Goal: Task Accomplishment & Management: Complete application form

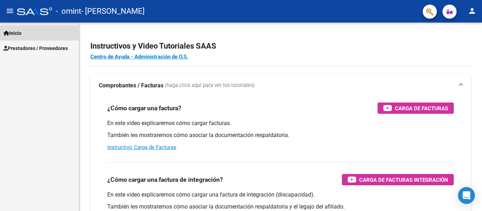
click at [31, 36] on link "Inicio" at bounding box center [39, 32] width 79 height 15
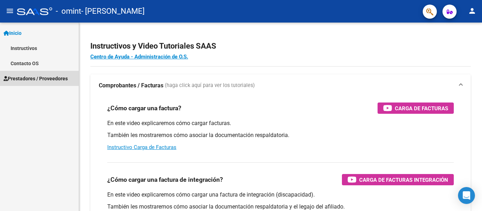
click at [32, 72] on link "Prestadores / Proveedores" at bounding box center [39, 78] width 79 height 15
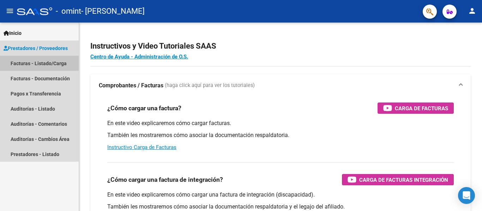
click at [46, 59] on link "Facturas - Listado/Carga" at bounding box center [39, 63] width 79 height 15
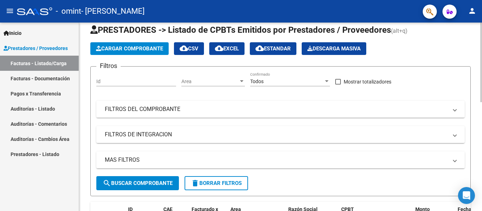
scroll to position [17, 0]
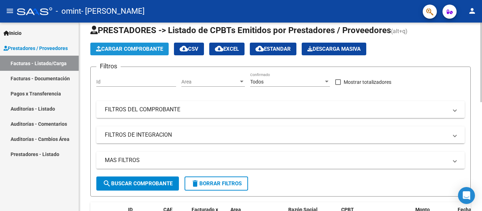
click at [136, 47] on span "Cargar Comprobante" at bounding box center [129, 49] width 67 height 6
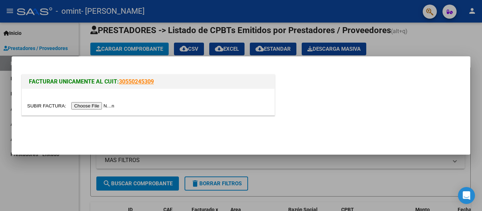
click at [102, 105] on input "file" at bounding box center [71, 105] width 89 height 7
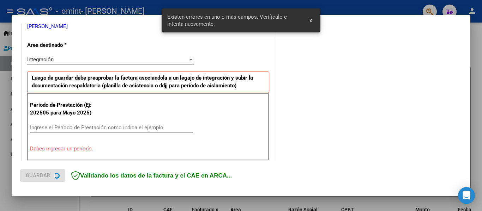
scroll to position [164, 0]
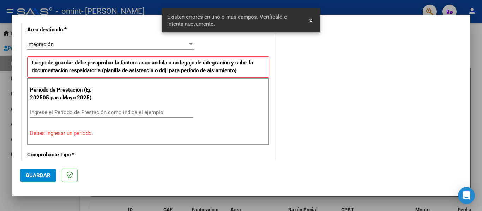
click at [121, 109] on div "Ingrese el Período de Prestación como indica el ejemplo" at bounding box center [111, 112] width 163 height 11
click at [120, 112] on input "Ingrese el Período de Prestación como indica el ejemplo" at bounding box center [111, 112] width 163 height 6
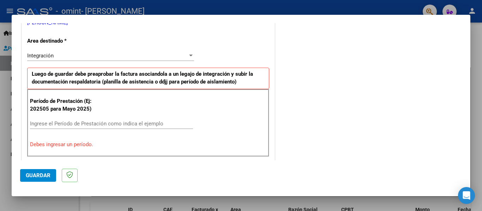
scroll to position [152, 0]
click at [118, 122] on input "Ingrese el Período de Prestación como indica el ejemplo" at bounding box center [111, 124] width 163 height 6
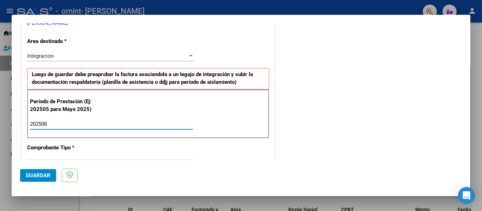
type input "202508"
click at [32, 172] on span "Guardar" at bounding box center [38, 175] width 25 height 6
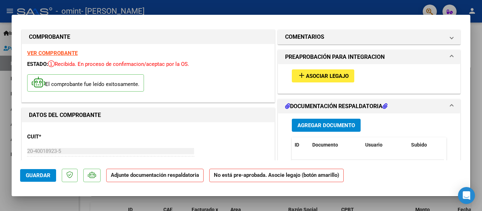
scroll to position [0, 0]
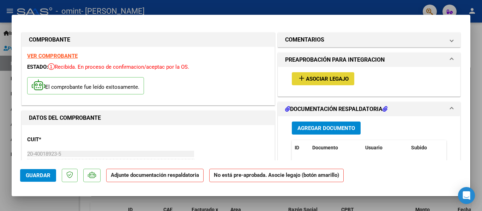
click at [319, 76] on span "Asociar Legajo" at bounding box center [327, 79] width 43 height 6
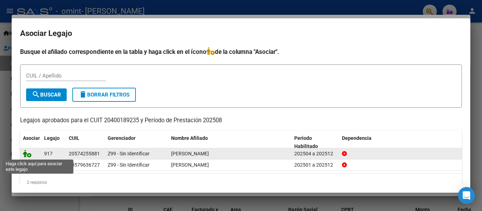
click at [24, 154] on icon at bounding box center [27, 154] width 8 height 8
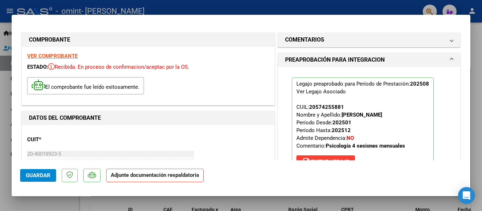
click at [362, 109] on p "Legajo preaprobado para Período de Prestación: 202508 Ver Legajo Asociado CUIL:…" at bounding box center [363, 125] width 142 height 94
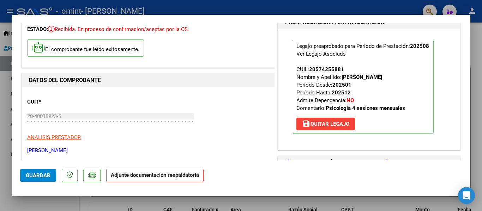
scroll to position [122, 0]
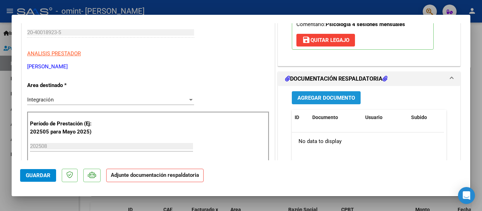
click at [338, 98] on span "Agregar Documento" at bounding box center [325, 98] width 57 height 6
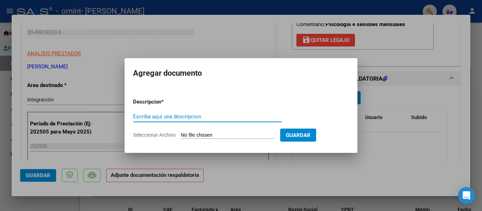
click at [238, 119] on input "Escriba aquí una descripcion" at bounding box center [207, 117] width 149 height 6
type input "Planilla de Asistencia"
click at [181, 132] on input "Seleccionar Archivo" at bounding box center [227, 135] width 93 height 7
type input "C:\fakepath\Agosto 2025 2.pdf"
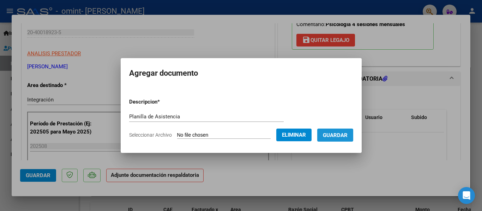
click at [347, 139] on button "Guardar" at bounding box center [335, 135] width 36 height 13
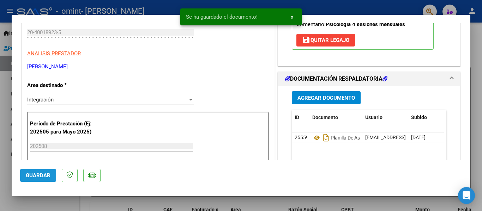
click at [42, 173] on span "Guardar" at bounding box center [38, 175] width 25 height 6
click at [342, 171] on mat-dialog-actions "Guardar" at bounding box center [240, 174] width 441 height 28
click at [45, 175] on span "Guardar" at bounding box center [38, 175] width 25 height 6
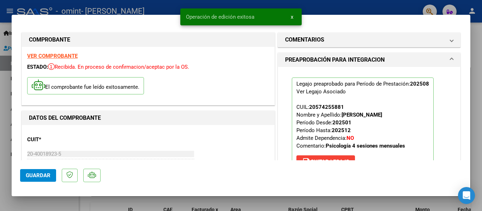
scroll to position [120, 0]
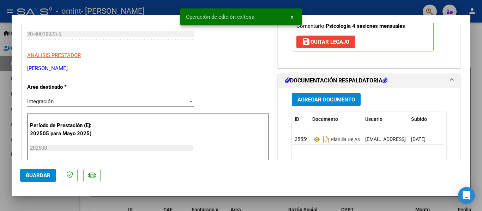
click at [481, 73] on div at bounding box center [241, 105] width 482 height 211
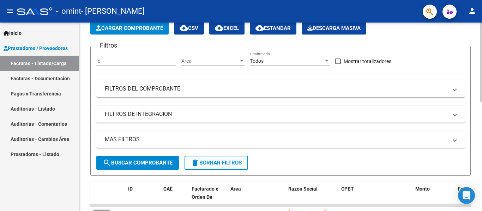
scroll to position [0, 0]
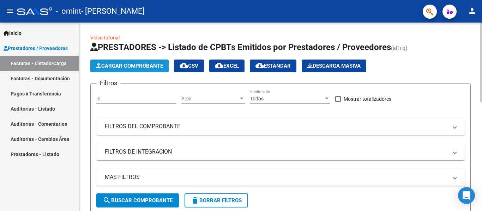
click at [141, 62] on button "Cargar Comprobante" at bounding box center [129, 66] width 78 height 13
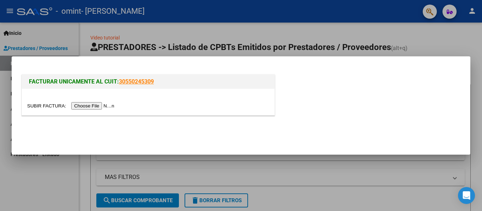
click at [106, 110] on input "file" at bounding box center [71, 105] width 89 height 7
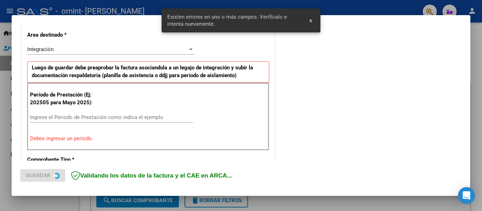
scroll to position [164, 0]
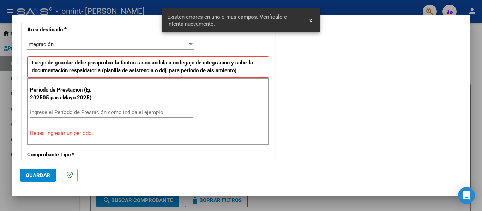
click at [123, 116] on div "Ingrese el Período de Prestación como indica el ejemplo" at bounding box center [111, 112] width 163 height 11
click at [122, 114] on input "Ingrese el Período de Prestación como indica el ejemplo" at bounding box center [111, 112] width 163 height 6
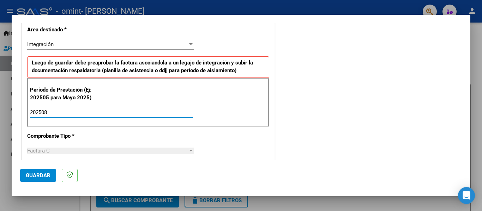
type input "202508"
click at [29, 178] on span "Guardar" at bounding box center [38, 175] width 25 height 6
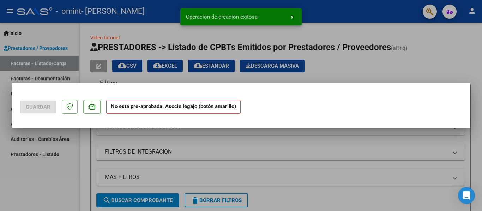
scroll to position [0, 0]
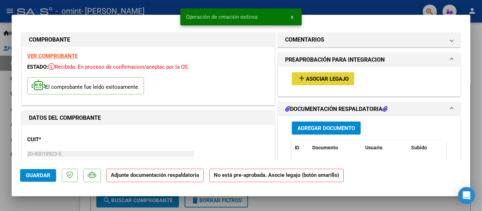
click at [306, 81] on span "Asociar Legajo" at bounding box center [327, 79] width 43 height 6
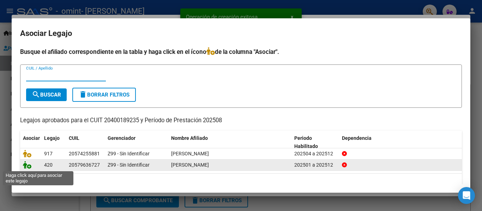
click at [28, 168] on icon at bounding box center [27, 165] width 8 height 8
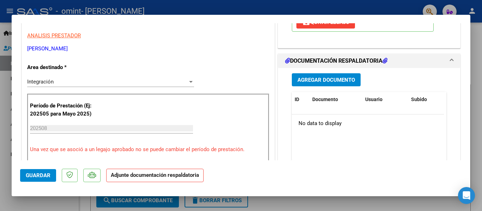
scroll to position [150, 0]
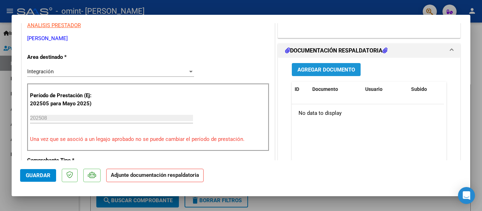
click at [312, 73] on span "Agregar Documento" at bounding box center [325, 70] width 57 height 6
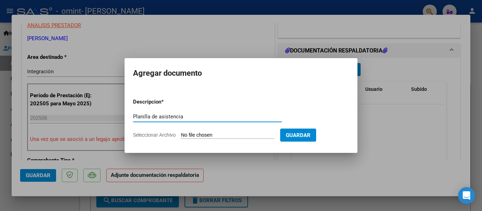
type input "Planilla de asistencia"
click at [181, 132] on input "Seleccionar Archivo" at bounding box center [227, 135] width 93 height 7
type input "C:\fakepath\Agosto 2025 13.pdf"
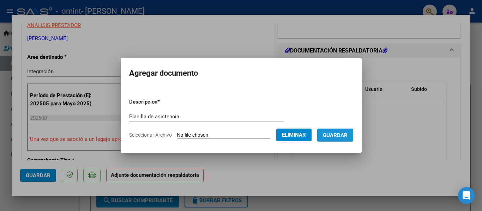
click at [347, 138] on span "Guardar" at bounding box center [335, 135] width 25 height 6
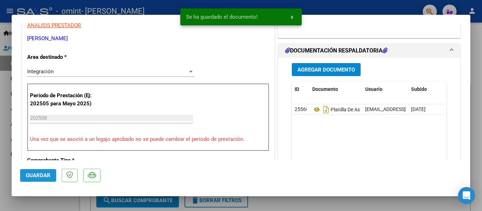
click at [28, 181] on button "Guardar" at bounding box center [38, 175] width 36 height 13
click at [481, 41] on div at bounding box center [241, 105] width 482 height 211
type input "$ 0,00"
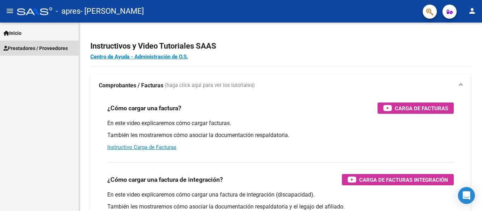
click at [48, 48] on span "Prestadores / Proveedores" at bounding box center [36, 48] width 64 height 8
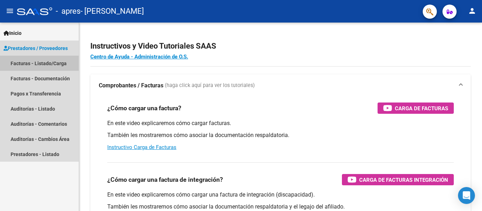
click at [42, 65] on link "Facturas - Listado/Carga" at bounding box center [39, 63] width 79 height 15
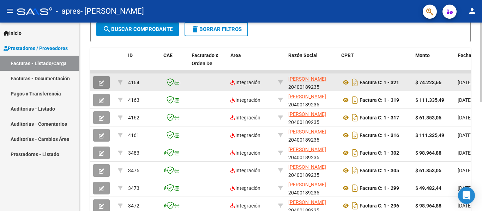
click at [106, 86] on button "button" at bounding box center [101, 82] width 17 height 13
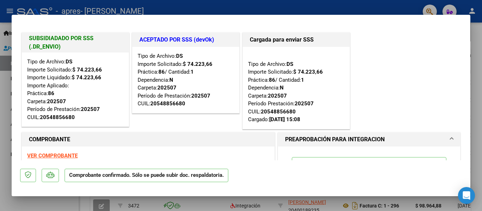
click at [475, 61] on div at bounding box center [241, 105] width 482 height 211
type input "$ 0,00"
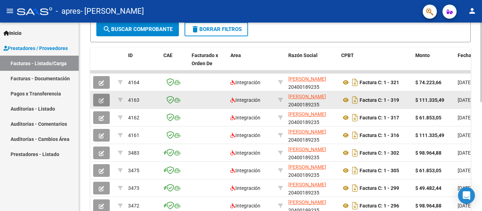
click at [103, 103] on icon "button" at bounding box center [101, 100] width 5 height 5
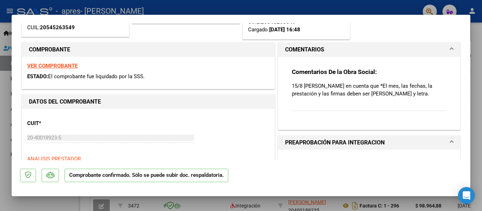
scroll to position [90, 0]
click at [472, 67] on div at bounding box center [241, 105] width 482 height 211
type input "$ 0,00"
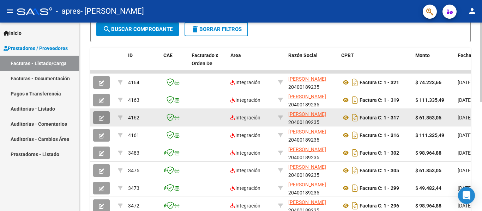
click at [107, 123] on button "button" at bounding box center [101, 117] width 17 height 13
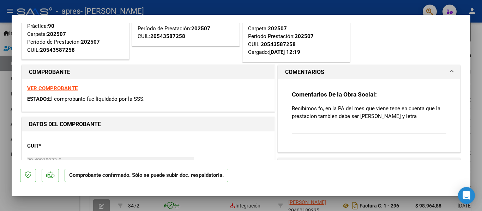
scroll to position [67, 0]
click at [481, 29] on div at bounding box center [241, 105] width 482 height 211
type input "$ 0,00"
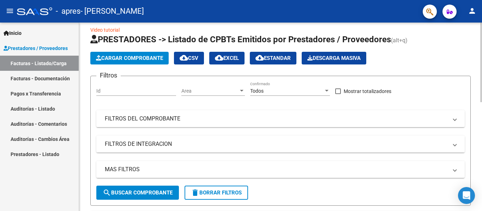
scroll to position [7, 0]
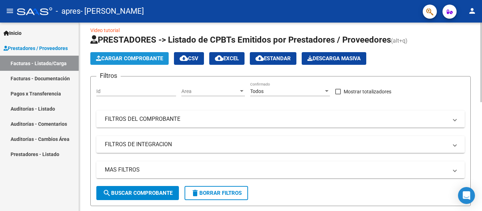
click at [125, 63] on button "Cargar Comprobante" at bounding box center [129, 58] width 78 height 13
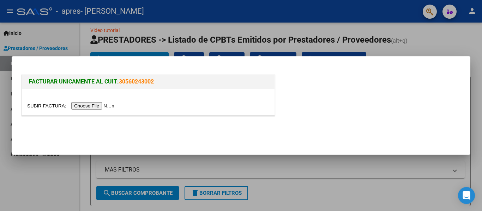
click at [96, 105] on input "file" at bounding box center [71, 105] width 89 height 7
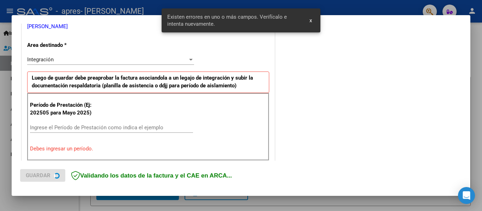
scroll to position [164, 0]
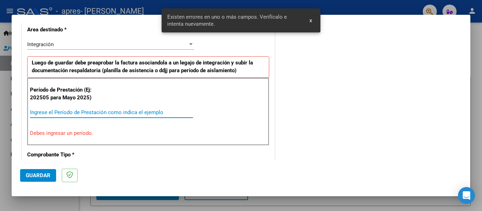
click at [81, 114] on input "Ingrese el Período de Prestación como indica el ejemplo" at bounding box center [111, 112] width 163 height 6
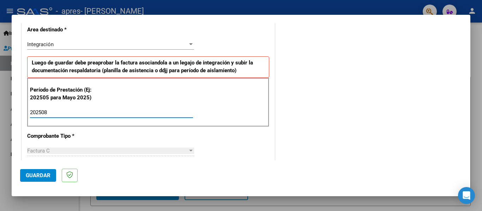
type input "202508"
click at [37, 171] on button "Guardar" at bounding box center [38, 175] width 36 height 13
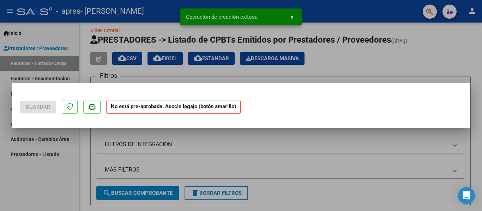
scroll to position [0, 0]
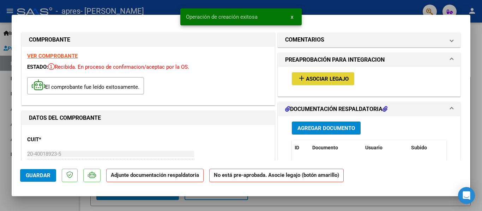
click at [312, 74] on button "add Asociar Legajo" at bounding box center [323, 78] width 62 height 13
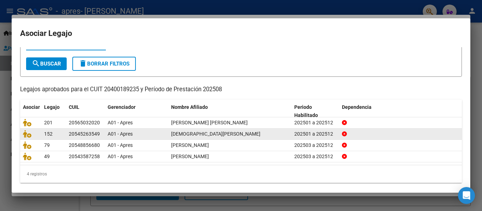
scroll to position [31, 0]
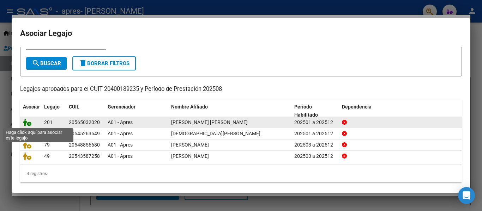
click at [25, 121] on icon at bounding box center [27, 122] width 8 height 8
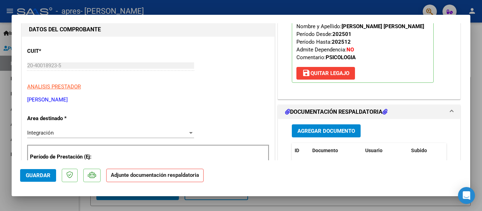
scroll to position [114, 0]
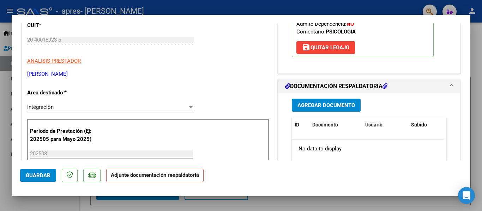
click at [301, 112] on div "Agregar Documento ID Documento Usuario Subido Acción No data to display 0 total…" at bounding box center [368, 163] width 165 height 141
click at [301, 108] on span "Agregar Documento" at bounding box center [325, 105] width 57 height 6
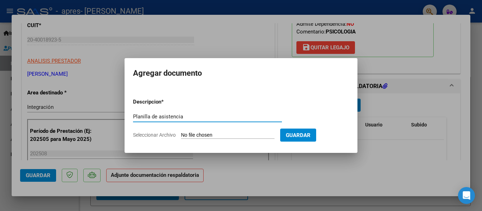
type input "Planilla de asistencia"
click at [181, 132] on input "Seleccionar Archivo" at bounding box center [227, 135] width 93 height 7
type input "C:\fakepath\[DATE] 3.pdf"
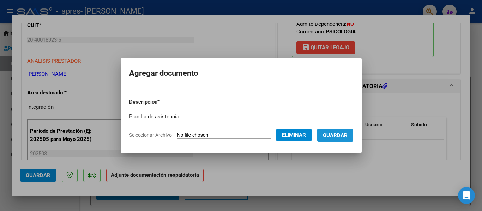
click at [337, 134] on span "Guardar" at bounding box center [335, 135] width 25 height 6
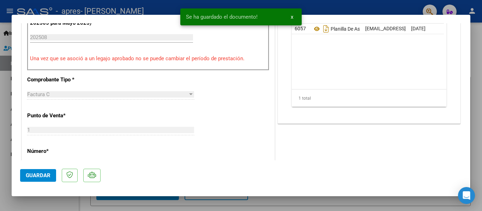
scroll to position [232, 0]
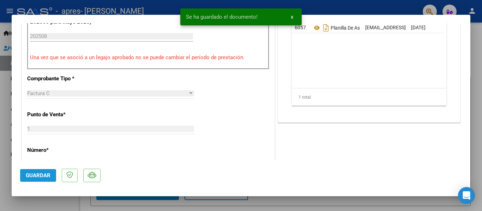
click at [27, 177] on span "Guardar" at bounding box center [38, 175] width 25 height 6
click at [71, 199] on div at bounding box center [241, 105] width 482 height 211
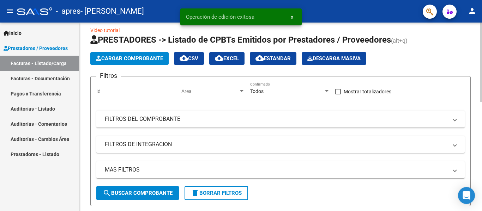
click at [128, 62] on button "Cargar Comprobante" at bounding box center [129, 58] width 78 height 13
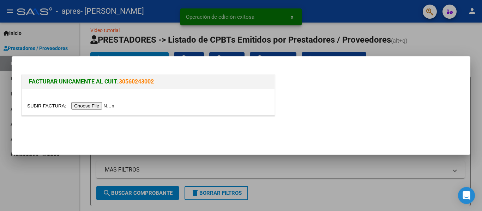
click at [110, 104] on input "file" at bounding box center [71, 105] width 89 height 7
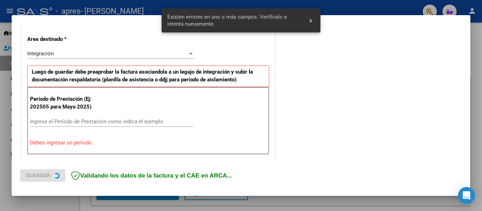
scroll to position [164, 0]
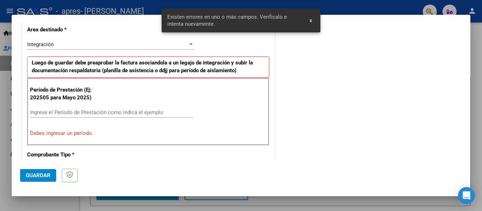
click at [128, 106] on div "Período de Prestación (Ej: 202505 para [DATE]) Ingrese el Período de Prestación…" at bounding box center [148, 112] width 242 height 68
click at [127, 111] on input "Ingrese el Período de Prestación como indica el ejemplo" at bounding box center [111, 112] width 163 height 6
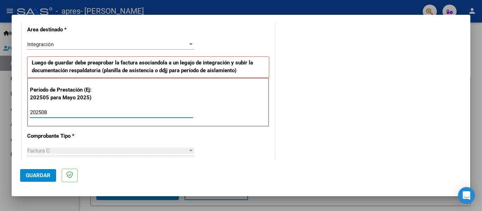
type input "202508"
click at [26, 177] on span "Guardar" at bounding box center [38, 175] width 25 height 6
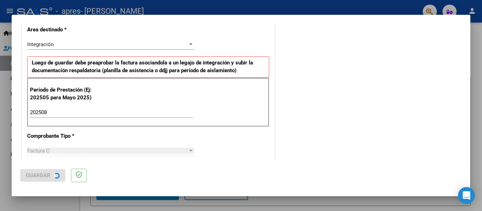
scroll to position [0, 0]
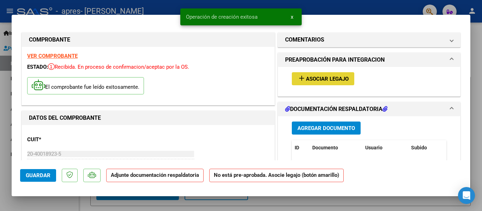
click at [309, 74] on button "add Asociar Legajo" at bounding box center [323, 78] width 62 height 13
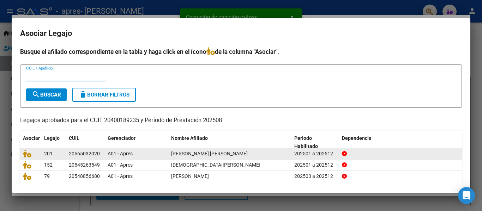
scroll to position [37, 0]
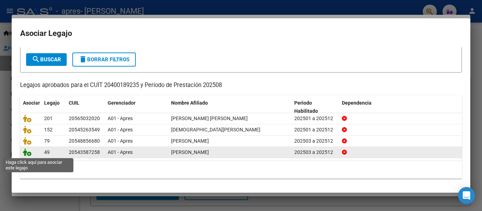
click at [27, 155] on icon at bounding box center [27, 152] width 8 height 8
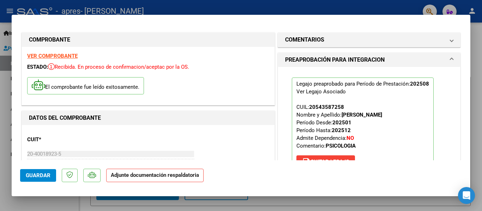
scroll to position [85, 0]
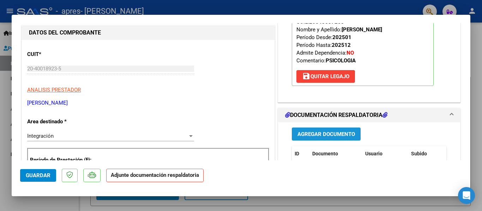
click at [324, 134] on span "Agregar Documento" at bounding box center [325, 134] width 57 height 6
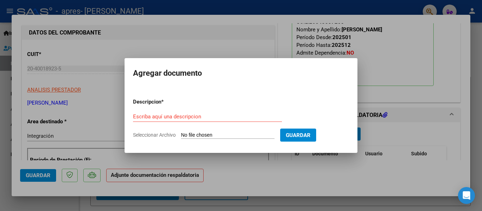
click at [260, 133] on input "Seleccionar Archivo" at bounding box center [227, 135] width 93 height 7
type input "C:\fakepath\[DATE] 6.pdf"
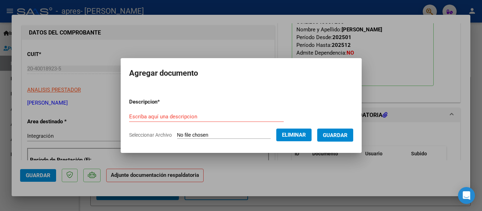
click at [168, 112] on div "Escriba aquí una descripcion" at bounding box center [206, 116] width 154 height 11
click at [167, 115] on input "Escriba aquí una descripcion" at bounding box center [206, 117] width 154 height 6
type input "Planilla de asistencia"
click at [317, 129] on button "Guardar" at bounding box center [335, 135] width 36 height 13
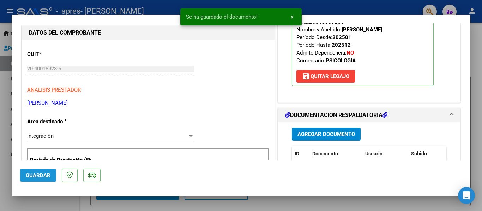
click at [47, 170] on button "Guardar" at bounding box center [38, 175] width 36 height 13
click at [42, 208] on div at bounding box center [241, 105] width 482 height 211
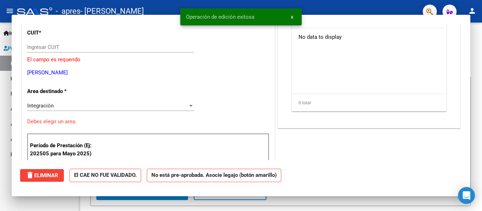
scroll to position [0, 0]
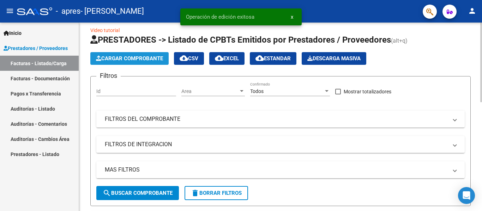
click at [105, 56] on span "Cargar Comprobante" at bounding box center [129, 58] width 67 height 6
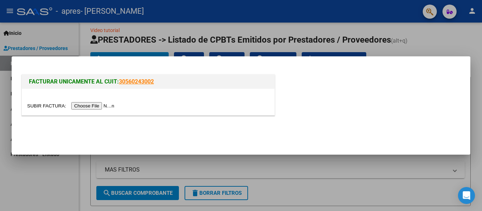
click at [90, 106] on input "file" at bounding box center [71, 105] width 89 height 7
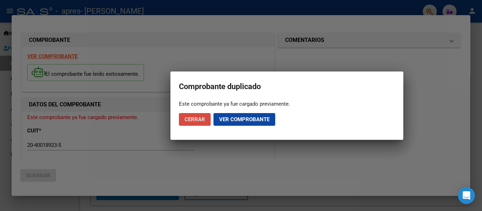
click at [190, 120] on span "Cerrar" at bounding box center [194, 119] width 20 height 6
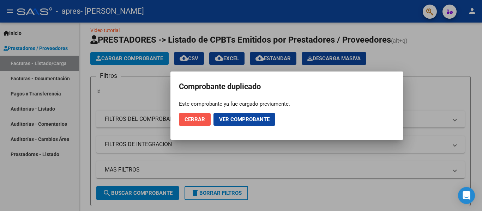
click at [191, 120] on span "Cerrar" at bounding box center [194, 119] width 20 height 6
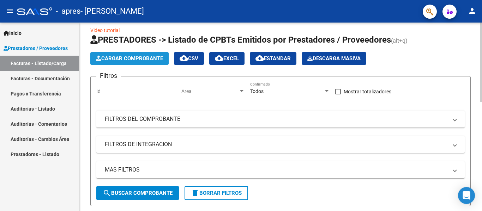
click at [125, 59] on span "Cargar Comprobante" at bounding box center [129, 58] width 67 height 6
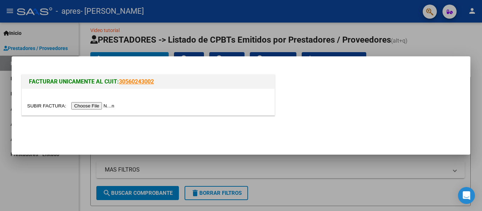
click at [93, 108] on input "file" at bounding box center [71, 105] width 89 height 7
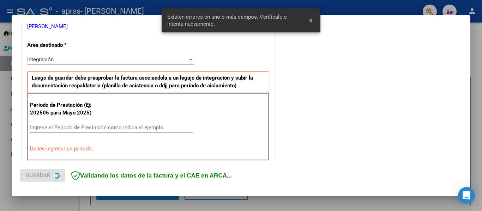
scroll to position [164, 0]
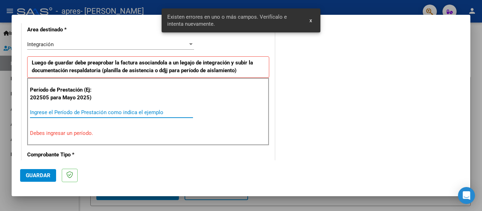
click at [109, 112] on input "Ingrese el Período de Prestación como indica el ejemplo" at bounding box center [111, 112] width 163 height 6
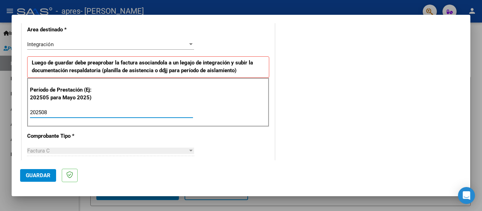
type input "202508"
click at [29, 173] on span "Guardar" at bounding box center [38, 175] width 25 height 6
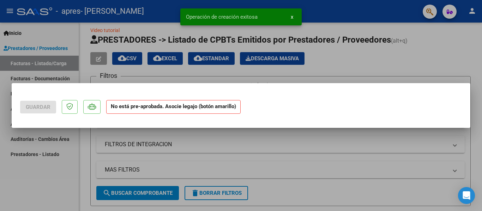
scroll to position [0, 0]
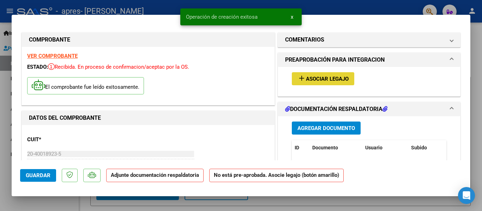
click at [315, 75] on button "add Asociar Legajo" at bounding box center [323, 78] width 62 height 13
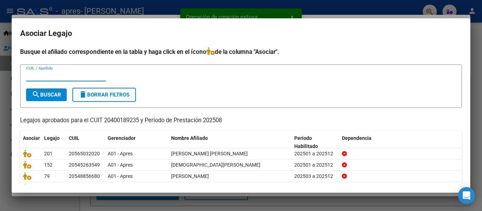
scroll to position [37, 0]
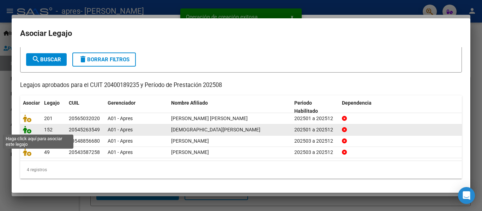
click at [26, 129] on icon at bounding box center [27, 130] width 8 height 8
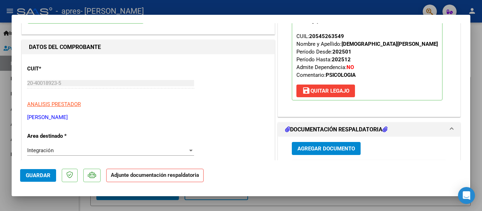
scroll to position [71, 0]
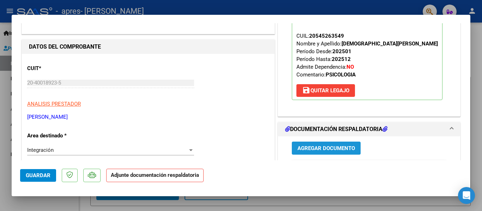
click at [343, 152] on span "Agregar Documento" at bounding box center [325, 148] width 57 height 6
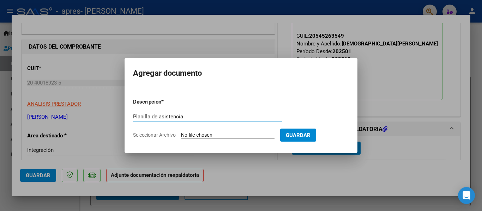
type input "Planilla de asistencia"
click at [181, 132] on input "Seleccionar Archivo" at bounding box center [227, 135] width 93 height 7
type input "C:\fakepath\[DATE] 9.pdf"
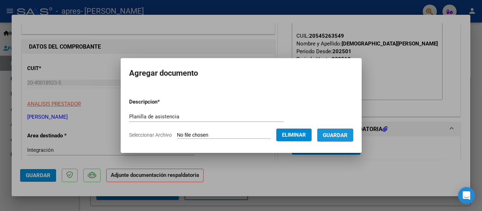
click at [338, 134] on span "Guardar" at bounding box center [335, 135] width 25 height 6
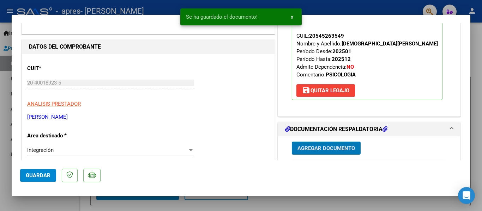
click at [42, 171] on button "Guardar" at bounding box center [38, 175] width 36 height 13
click at [0, 153] on div at bounding box center [241, 105] width 482 height 211
type input "$ 0,00"
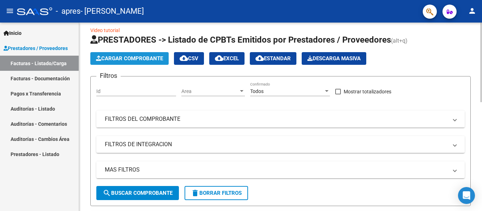
click at [135, 64] on button "Cargar Comprobante" at bounding box center [129, 58] width 78 height 13
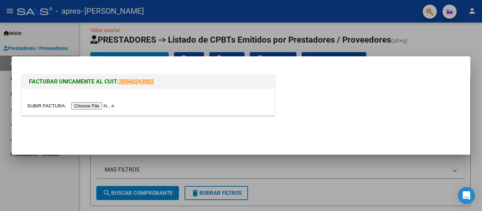
click at [106, 103] on input "file" at bounding box center [71, 105] width 89 height 7
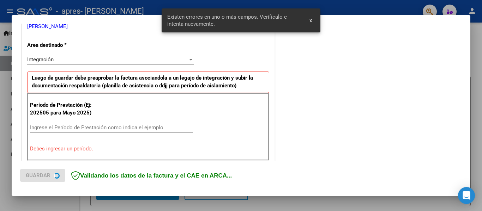
scroll to position [164, 0]
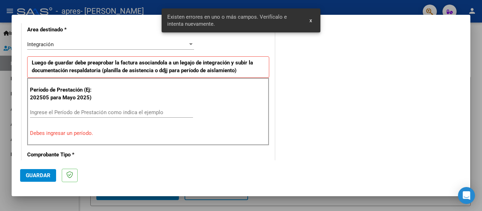
click at [67, 112] on input "Ingrese el Período de Prestación como indica el ejemplo" at bounding box center [111, 112] width 163 height 6
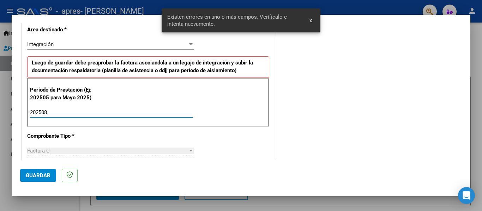
type input "202508"
click at [35, 177] on span "Guardar" at bounding box center [38, 175] width 25 height 6
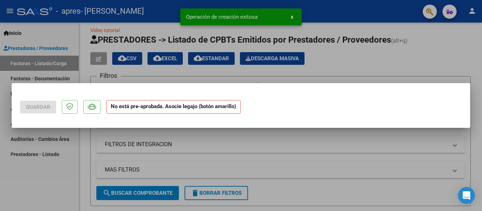
scroll to position [0, 0]
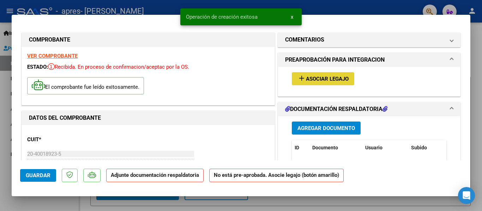
click at [314, 79] on span "Asociar Legajo" at bounding box center [327, 79] width 43 height 6
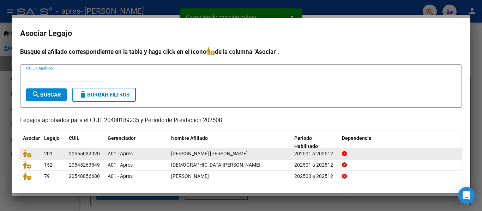
scroll to position [37, 0]
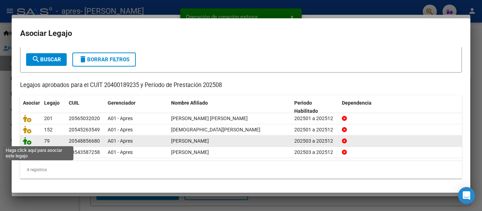
click at [29, 144] on icon at bounding box center [27, 141] width 8 height 8
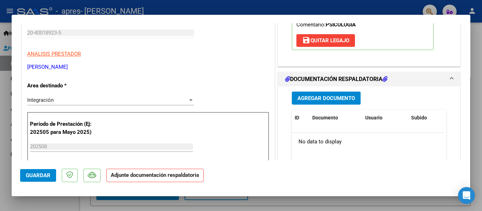
scroll to position [124, 0]
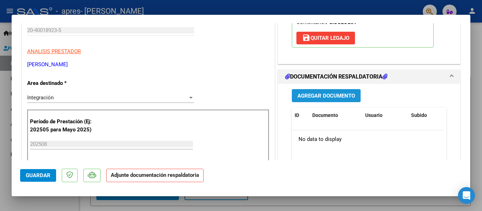
click at [317, 90] on button "Agregar Documento" at bounding box center [326, 95] width 69 height 13
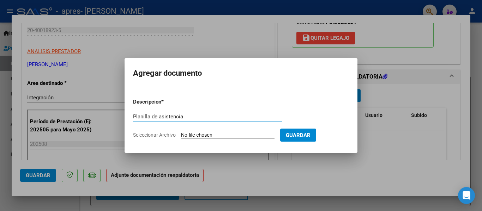
type input "Planilla de asistencia"
click at [181, 132] on input "Seleccionar Archivo" at bounding box center [227, 135] width 93 height 7
type input "C:\fakepath\[DATE] 12.pdf"
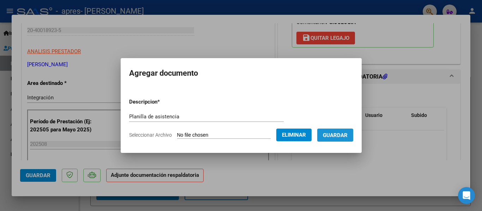
click at [353, 133] on button "Guardar" at bounding box center [335, 135] width 36 height 13
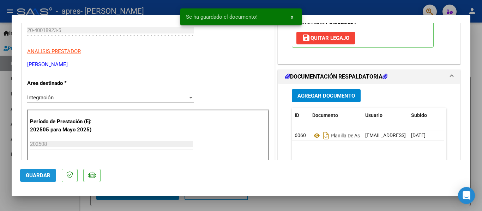
click at [31, 172] on span "Guardar" at bounding box center [38, 175] width 25 height 6
click at [0, 162] on div at bounding box center [241, 105] width 482 height 211
type input "$ 0,00"
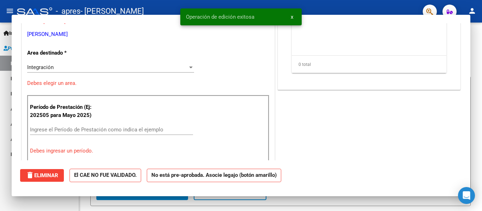
scroll to position [102, 0]
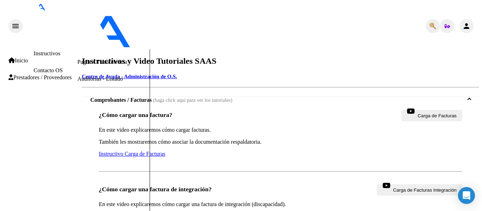
click at [18, 74] on span "Prestadores / Proveedores" at bounding box center [39, 77] width 63 height 6
click at [77, 31] on link "Facturas - Listado/Carga" at bounding box center [105, 28] width 56 height 6
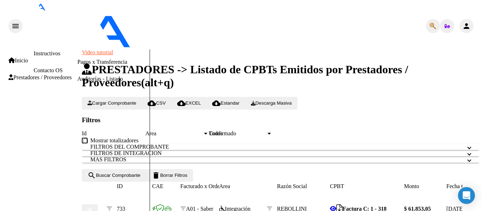
click at [136, 100] on span "Cargar Comprobante" at bounding box center [111, 102] width 49 height 5
type input "202508"
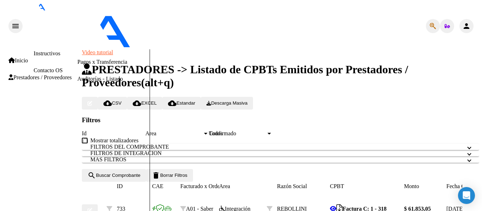
type input "p"
type input "Planilla de asistencia"
type input "C:\fakepath\Agosto 2025 7.pdf"
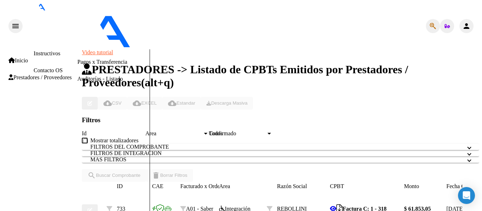
scroll to position [0, 0]
